Goal: Task Accomplishment & Management: Manage account settings

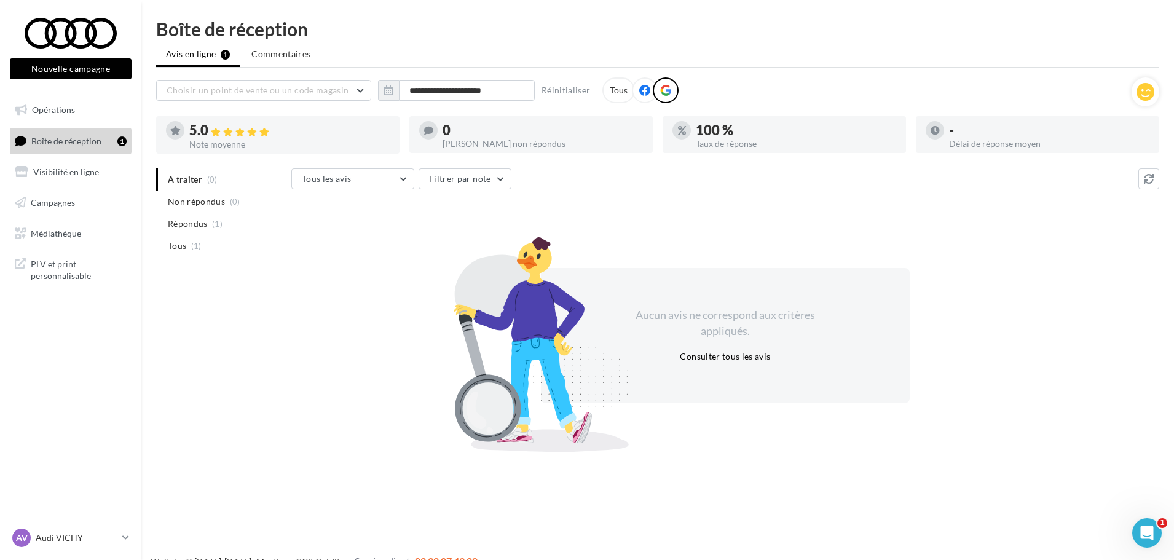
click at [211, 327] on div "A traiter (0) Non répondus (0) Répondus (1) Tous (1) Tous les avis Tous les avi…" at bounding box center [657, 307] width 1003 height 278
click at [670, 85] on div at bounding box center [666, 90] width 26 height 26
click at [939, 124] on div at bounding box center [935, 130] width 18 height 18
click at [946, 128] on div "- Délai de réponse moyen" at bounding box center [1038, 134] width 224 height 27
click at [946, 129] on div "- Délai de réponse moyen" at bounding box center [1038, 134] width 224 height 27
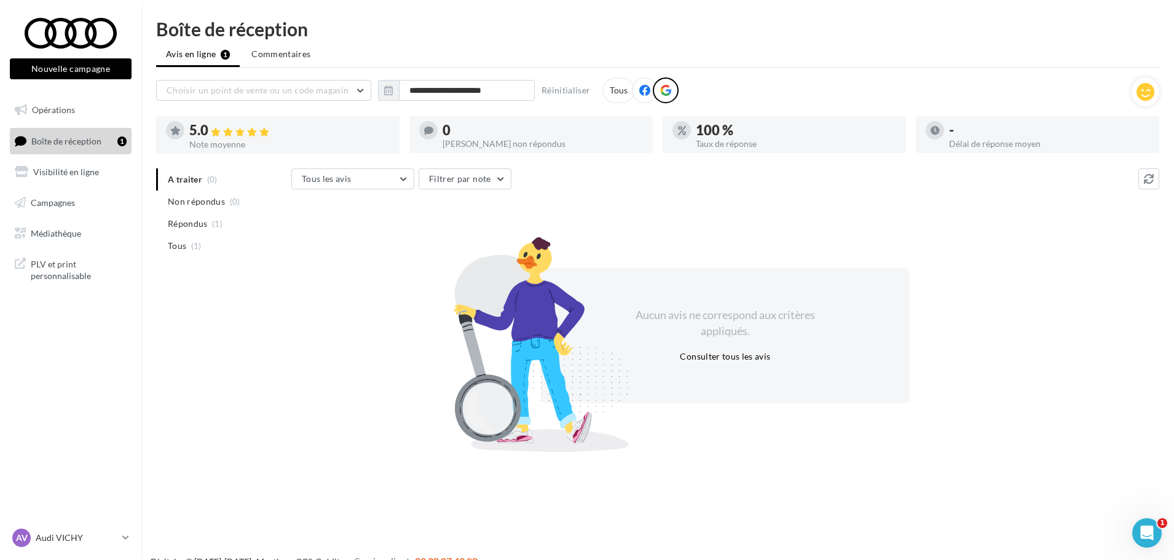
click at [946, 129] on div "- Délai de réponse moyen" at bounding box center [1038, 134] width 224 height 27
click at [649, 35] on div "Boîte de réception" at bounding box center [657, 29] width 1003 height 18
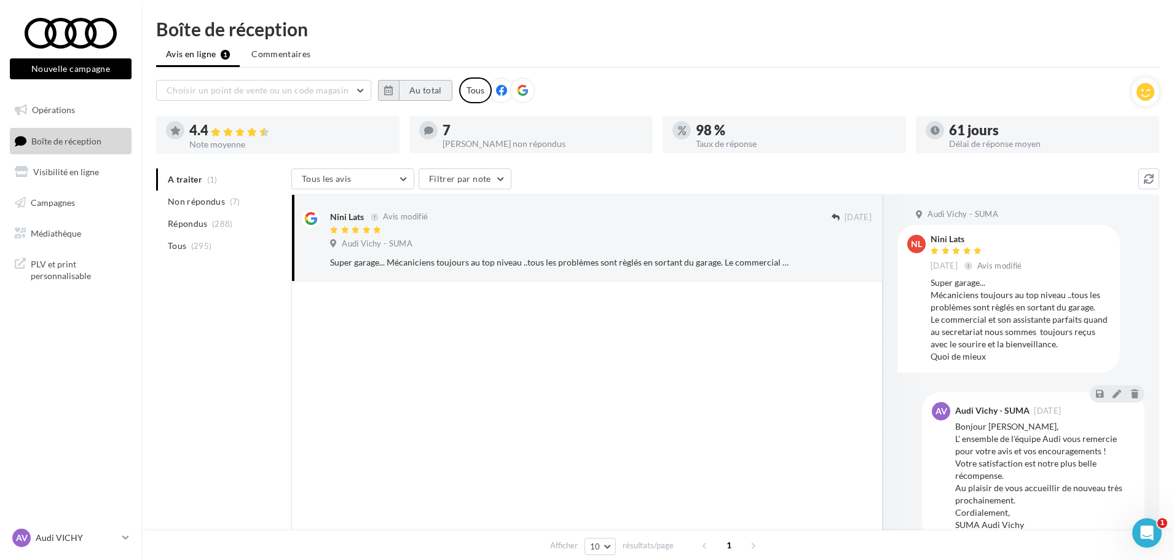
click at [431, 90] on button "Au total" at bounding box center [425, 90] width 53 height 21
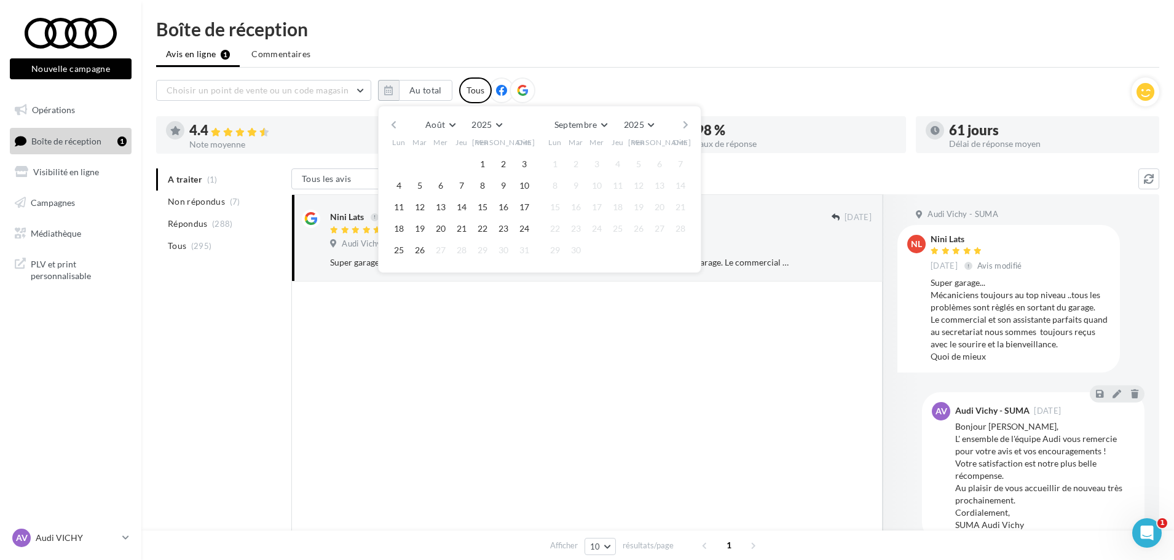
click at [389, 123] on button "button" at bounding box center [393, 124] width 10 height 17
click at [685, 119] on button "button" at bounding box center [685, 124] width 10 height 17
click at [422, 162] on button "1" at bounding box center [420, 164] width 18 height 18
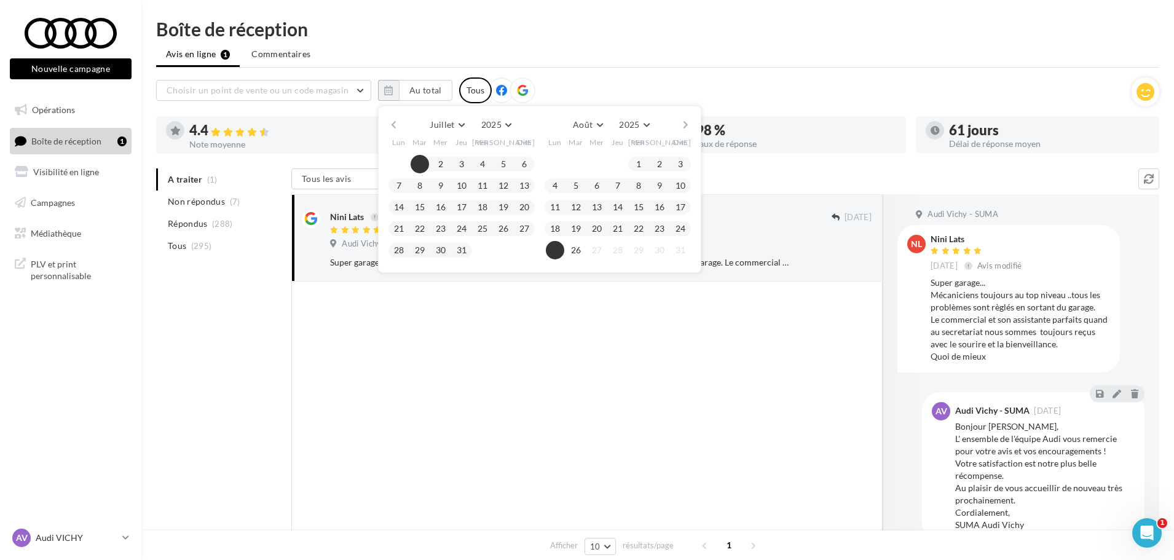
click at [550, 248] on button "25" at bounding box center [555, 250] width 18 height 18
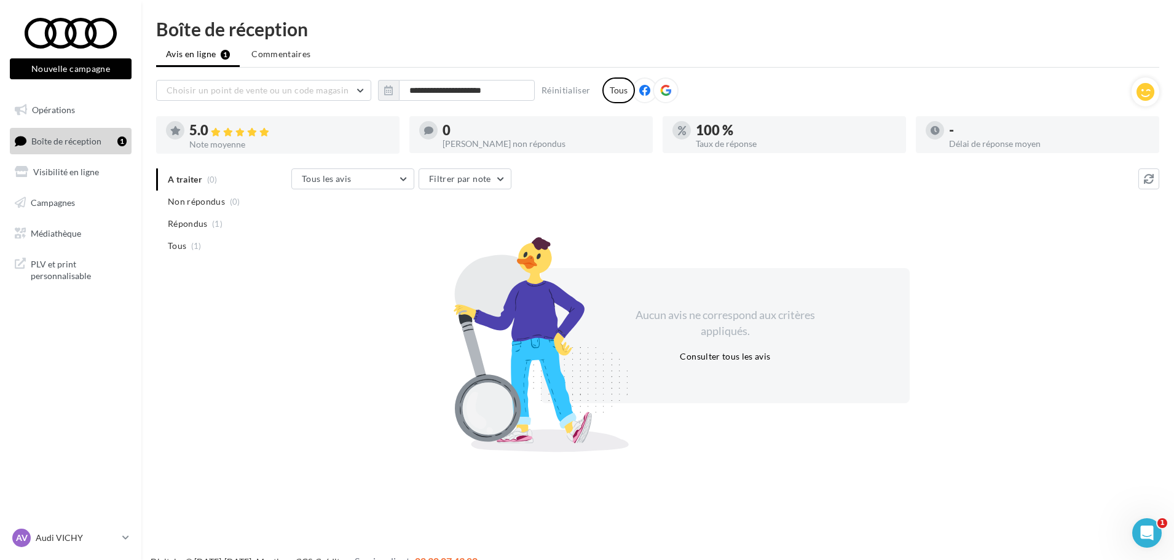
click at [662, 90] on icon at bounding box center [665, 90] width 11 height 11
click at [393, 87] on button "button" at bounding box center [388, 90] width 21 height 21
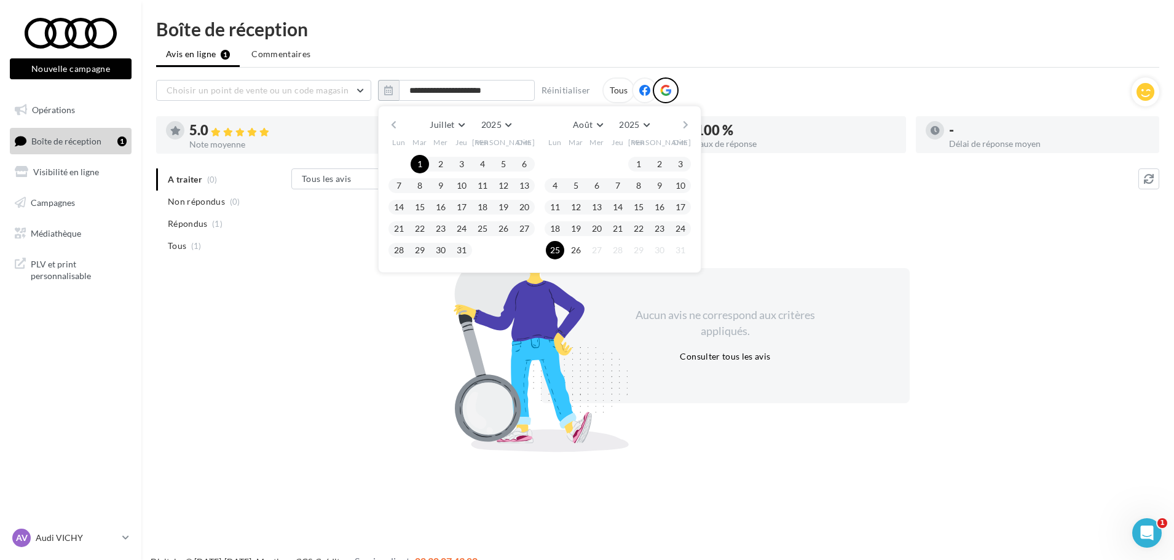
click at [390, 124] on button "button" at bounding box center [393, 124] width 10 height 17
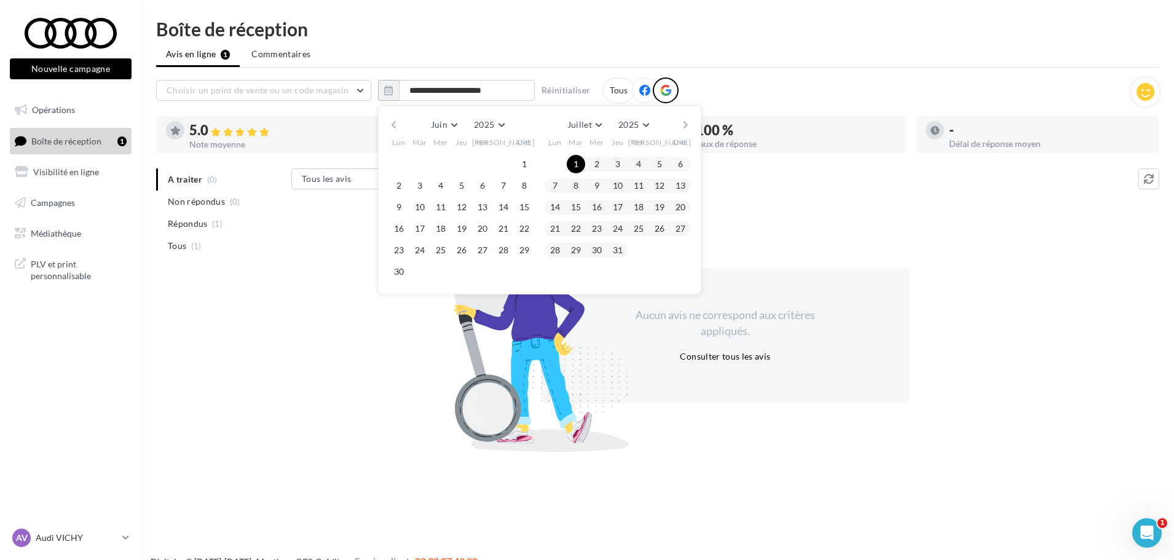
click at [390, 124] on button "button" at bounding box center [393, 124] width 10 height 17
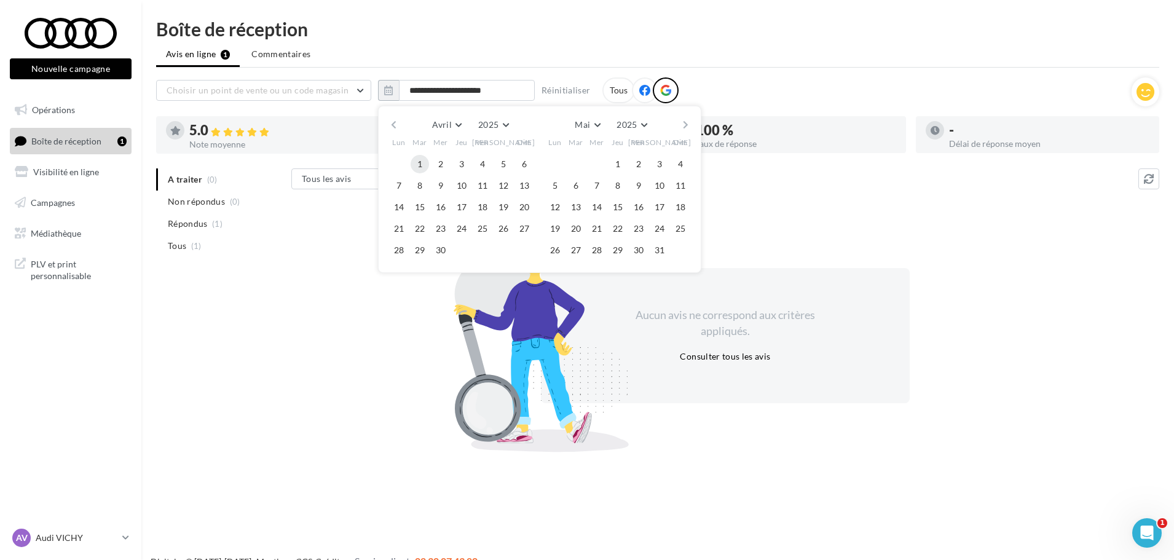
click at [420, 162] on button "1" at bounding box center [420, 164] width 18 height 18
click at [687, 124] on button "button" at bounding box center [685, 124] width 10 height 17
click at [127, 542] on icon at bounding box center [125, 537] width 7 height 10
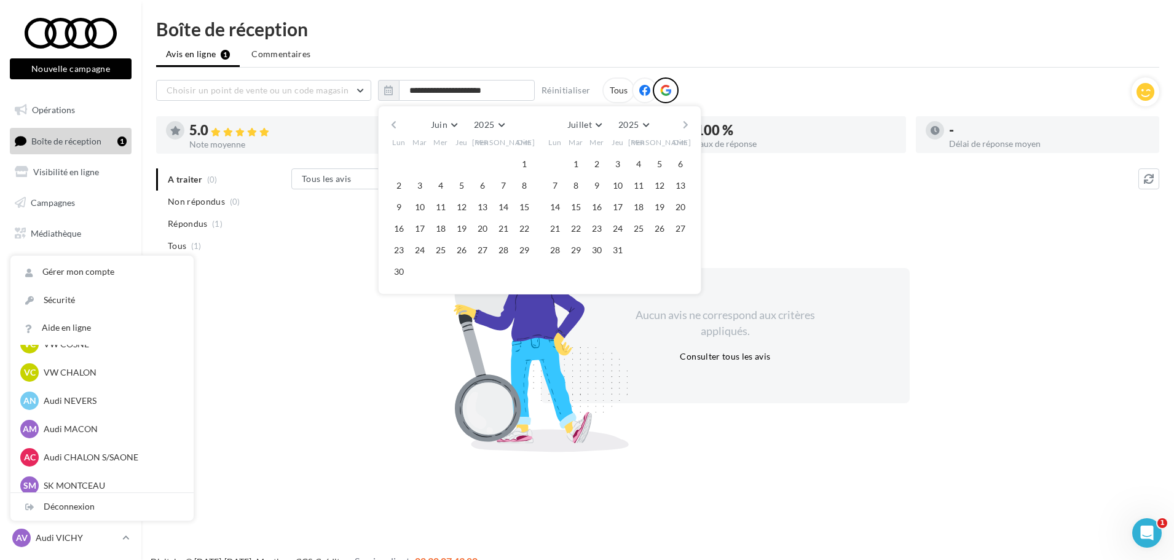
scroll to position [615, 0]
click at [106, 395] on p "Audi MACON" at bounding box center [111, 401] width 135 height 12
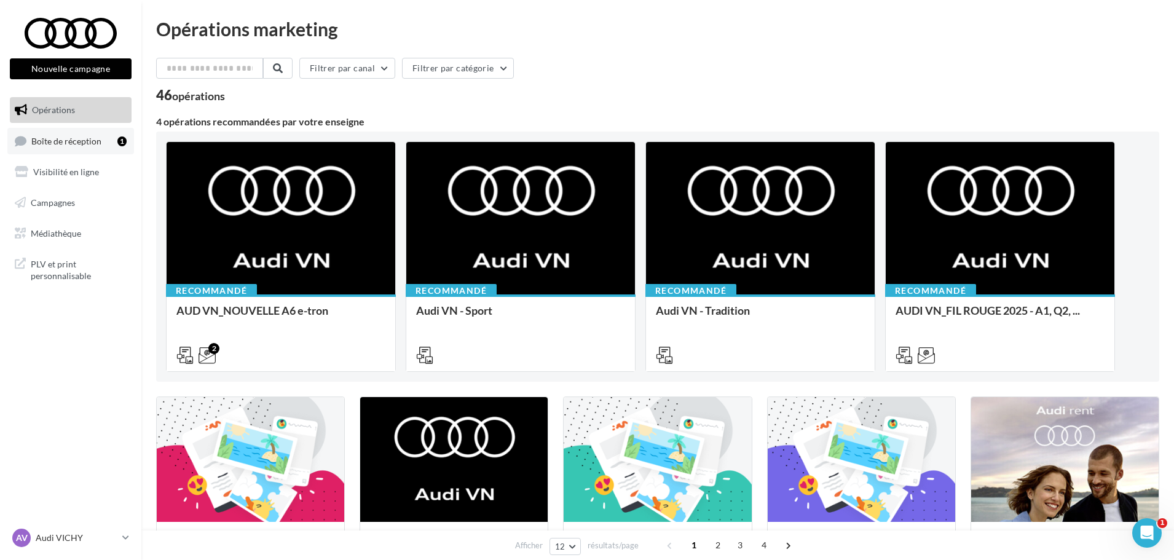
click at [42, 145] on span "Boîte de réception" at bounding box center [66, 140] width 70 height 10
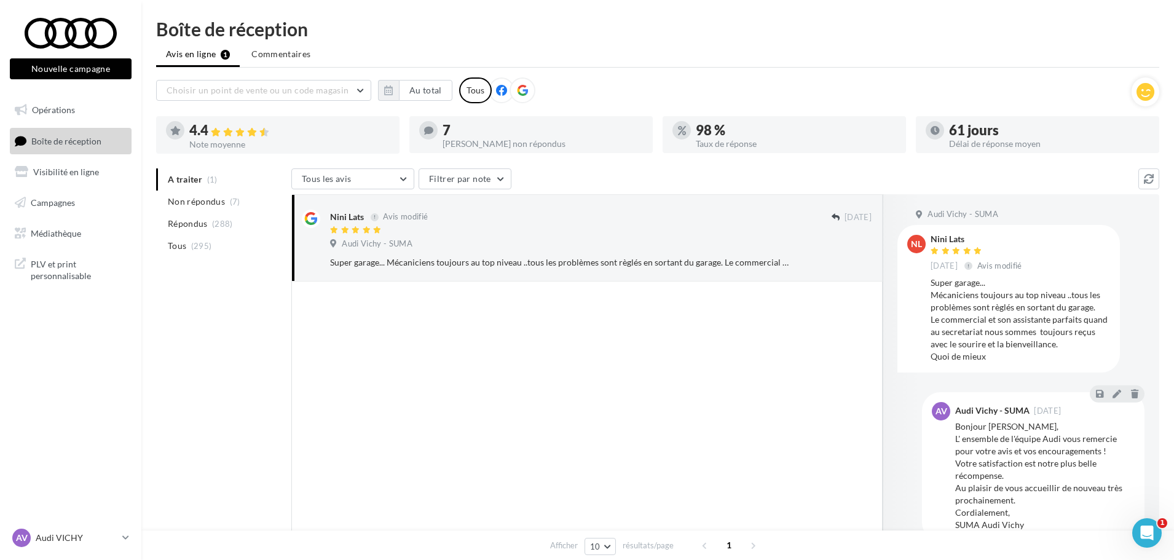
click at [522, 92] on icon at bounding box center [522, 90] width 11 height 11
click at [387, 92] on icon "button" at bounding box center [388, 90] width 9 height 10
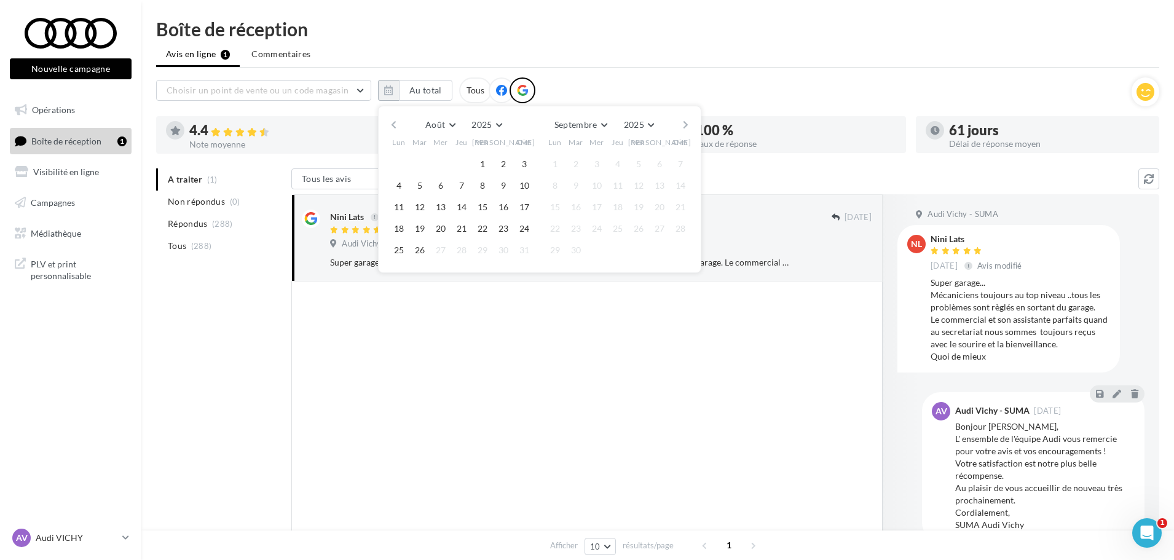
click at [393, 125] on button "button" at bounding box center [393, 124] width 10 height 17
click at [390, 125] on button "button" at bounding box center [393, 124] width 10 height 17
click at [388, 121] on button "button" at bounding box center [393, 124] width 10 height 17
click at [417, 163] on button "1" at bounding box center [420, 164] width 18 height 18
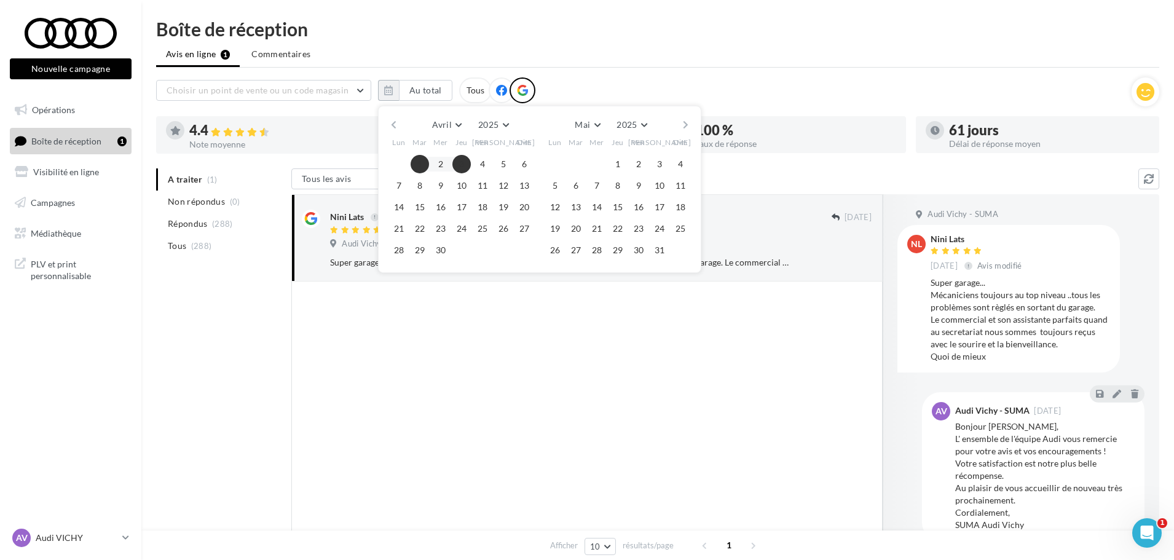
click at [689, 122] on button "button" at bounding box center [685, 124] width 10 height 17
click at [688, 122] on button "button" at bounding box center [685, 124] width 10 height 17
click at [557, 252] on button "25" at bounding box center [555, 250] width 18 height 18
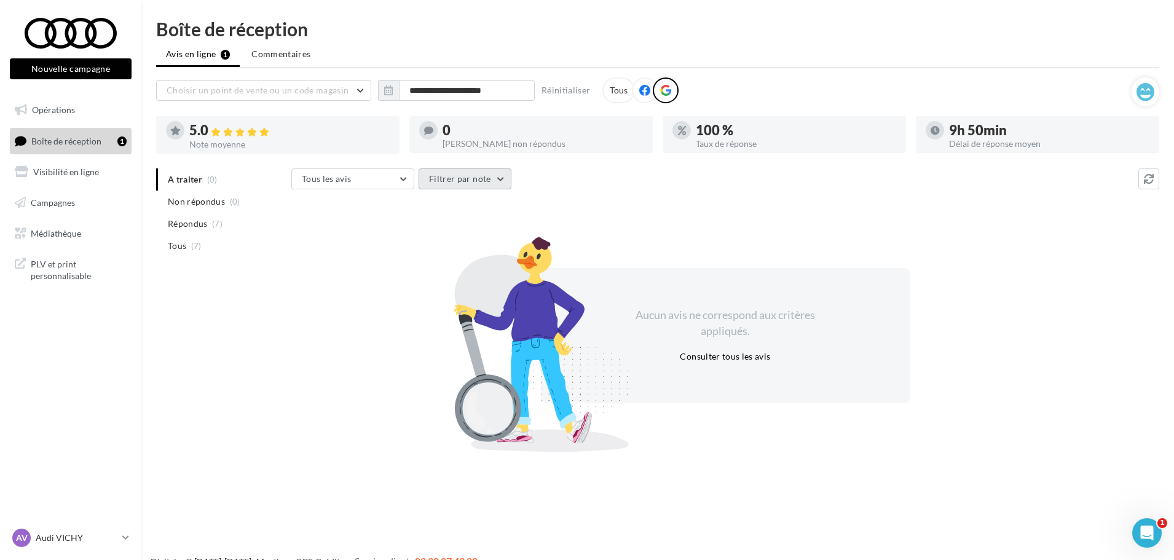
click at [458, 179] on button "Filtrer par note" at bounding box center [465, 178] width 93 height 21
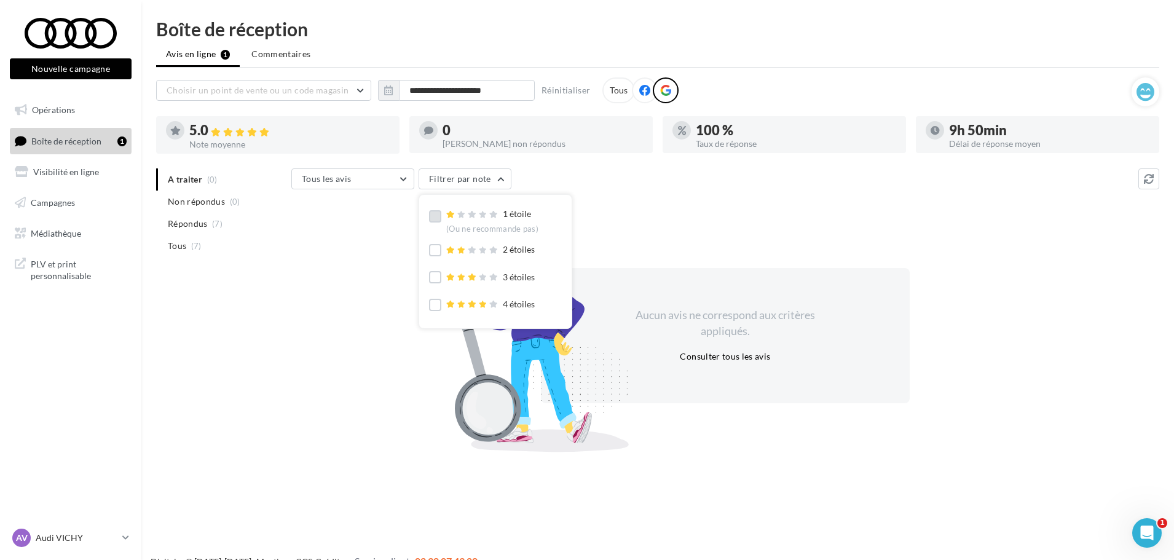
click at [434, 220] on label at bounding box center [435, 216] width 12 height 12
click at [434, 248] on label at bounding box center [435, 250] width 12 height 12
click at [434, 277] on label at bounding box center [435, 277] width 12 height 12
click at [178, 203] on span "Non répondus" at bounding box center [196, 201] width 57 height 12
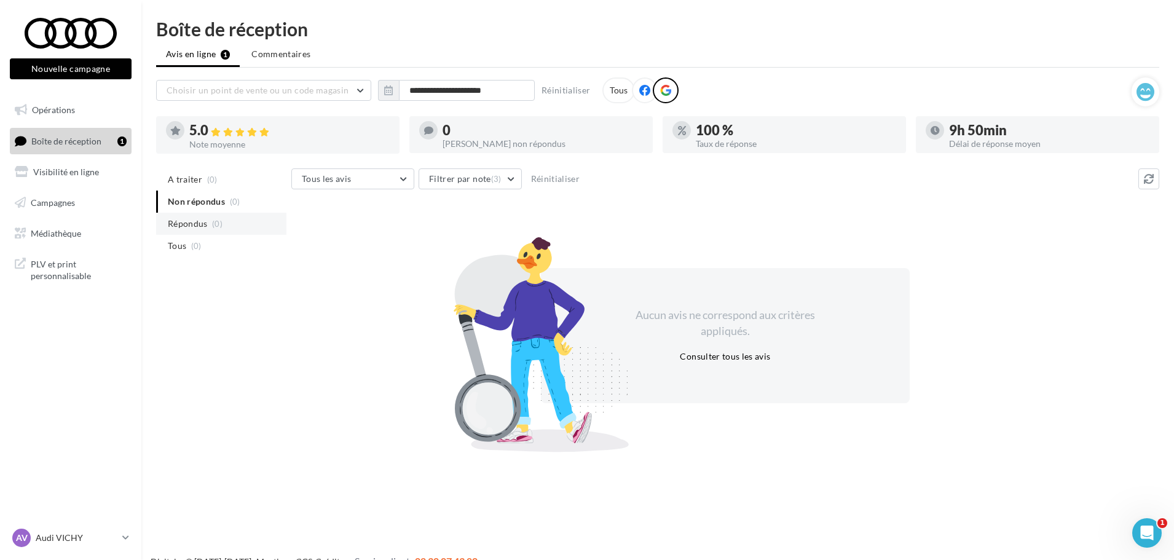
click at [184, 225] on span "Répondus" at bounding box center [188, 224] width 40 height 12
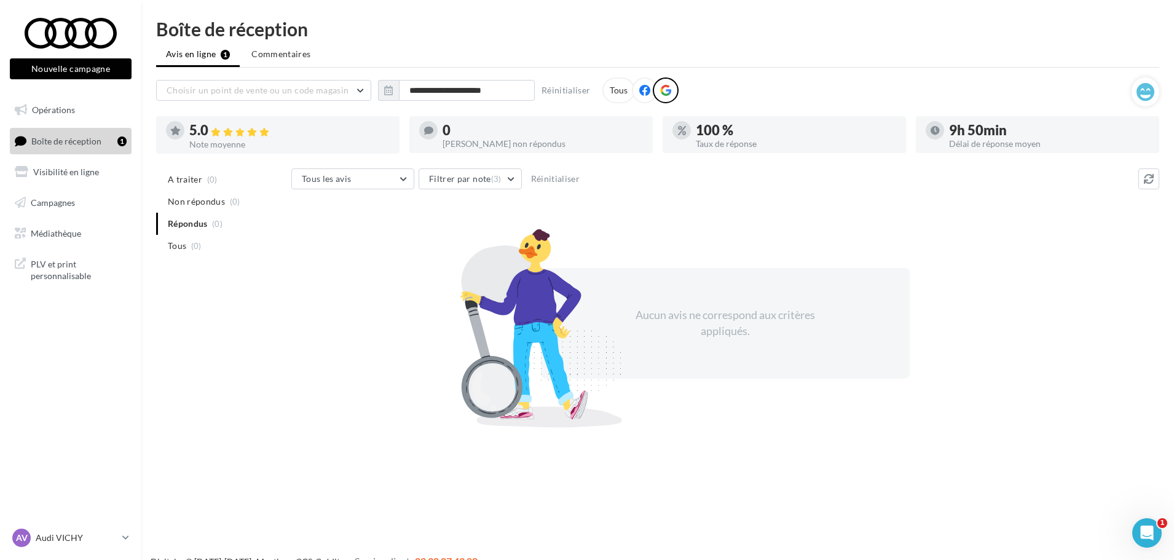
click at [629, 166] on div "**********" at bounding box center [657, 249] width 1003 height 345
